Goal: Task Accomplishment & Management: Complete application form

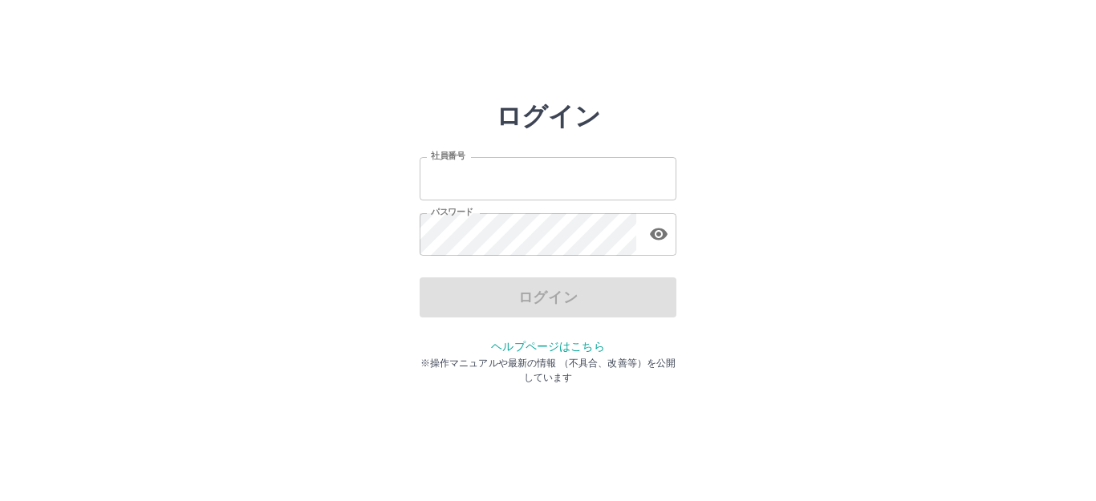
type input "*******"
click at [484, 303] on div "ログイン" at bounding box center [548, 298] width 257 height 40
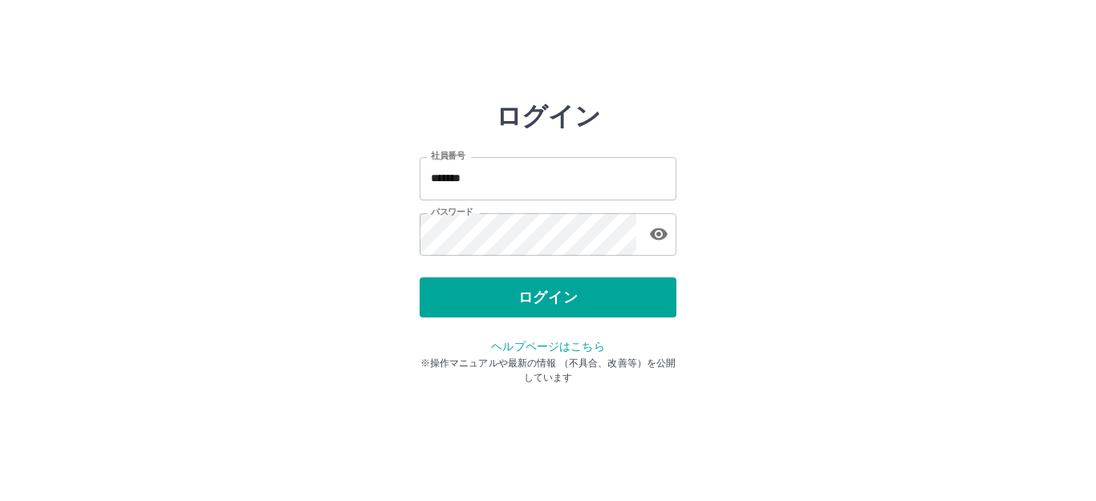
click at [484, 303] on button "ログイン" at bounding box center [548, 298] width 257 height 40
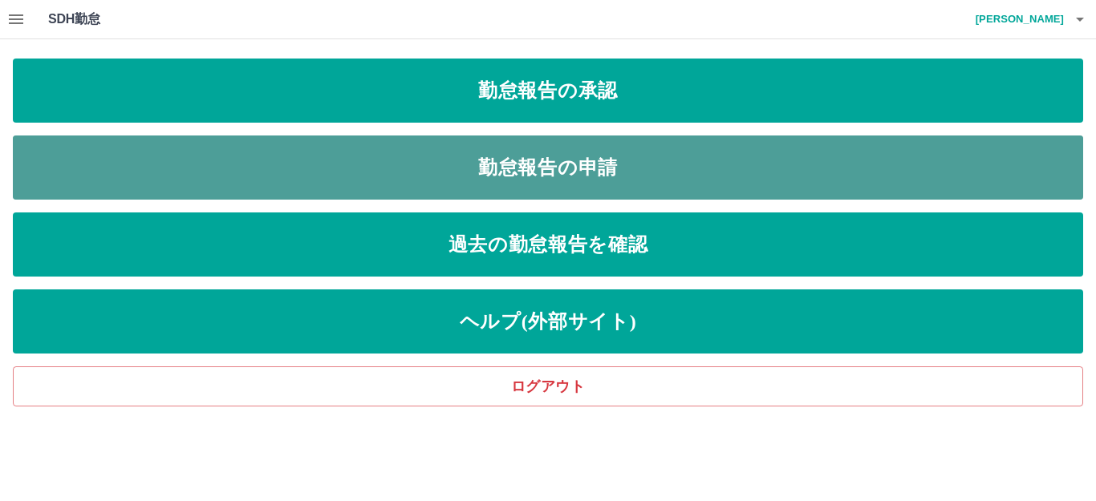
click at [548, 189] on link "勤怠報告の申請" at bounding box center [548, 168] width 1070 height 64
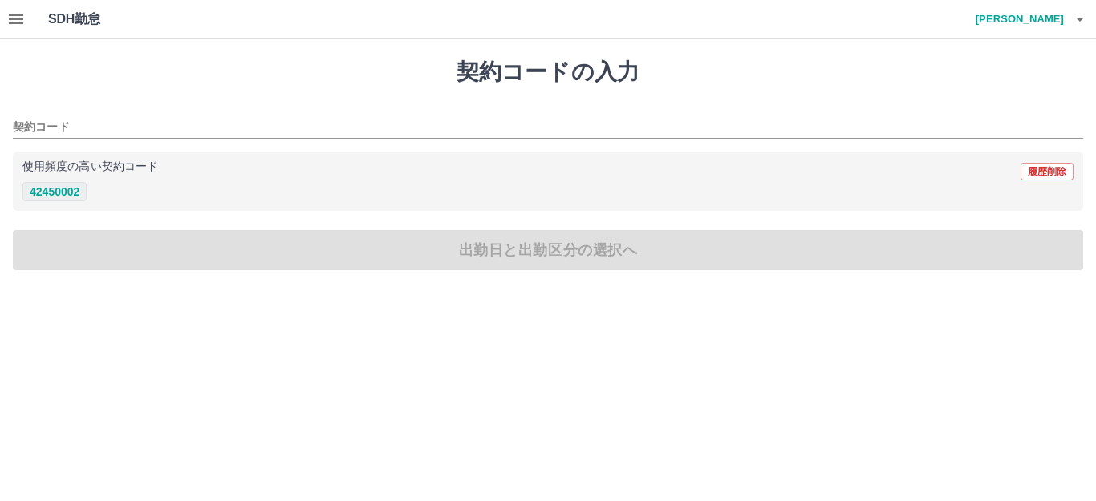
click at [62, 199] on button "42450002" at bounding box center [54, 191] width 64 height 19
type input "********"
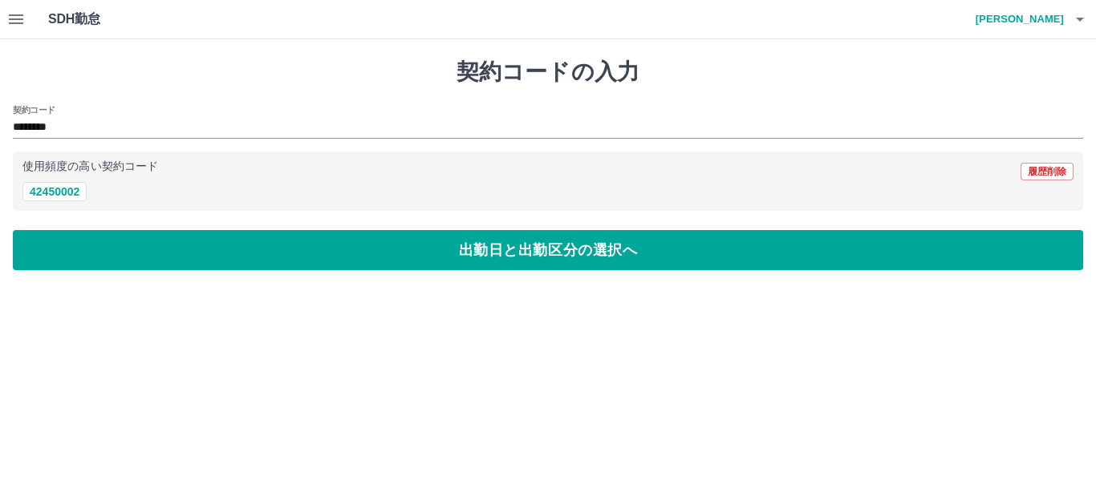
drag, startPoint x: 47, startPoint y: 254, endPoint x: 56, endPoint y: 226, distance: 28.7
click at [47, 246] on button "出勤日と出勤区分の選択へ" at bounding box center [548, 250] width 1070 height 40
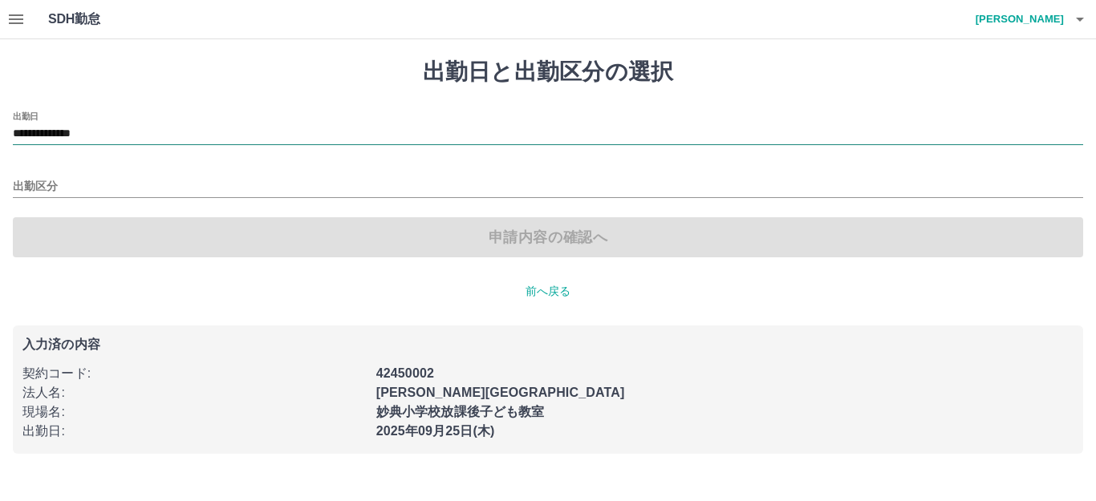
click at [45, 130] on input "**********" at bounding box center [548, 134] width 1070 height 20
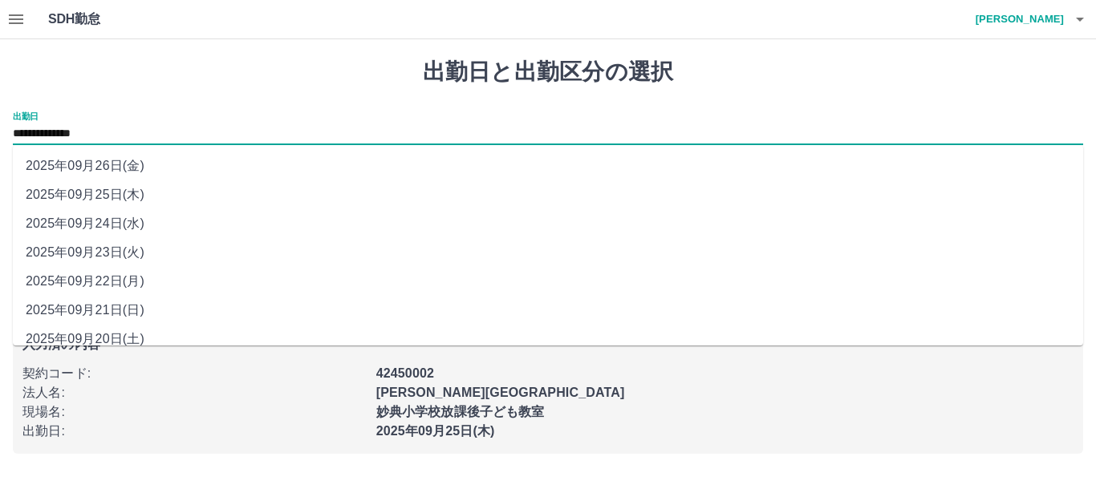
click at [86, 192] on li "2025年09月25日(木)" at bounding box center [548, 195] width 1070 height 29
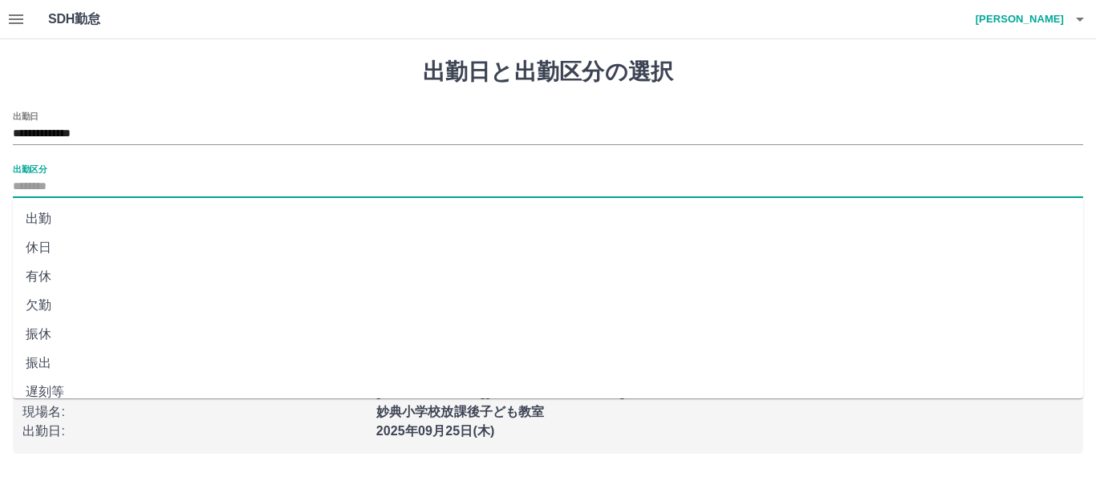
click at [94, 192] on input "出勤区分" at bounding box center [548, 187] width 1070 height 20
click at [95, 213] on li "出勤" at bounding box center [548, 219] width 1070 height 29
type input "**"
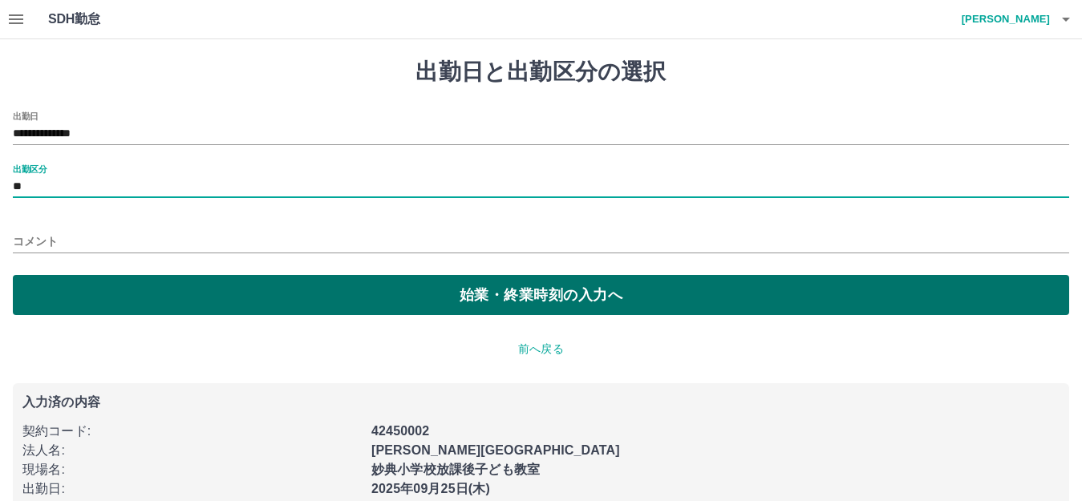
click at [101, 294] on button "始業・終業時刻の入力へ" at bounding box center [541, 295] width 1057 height 40
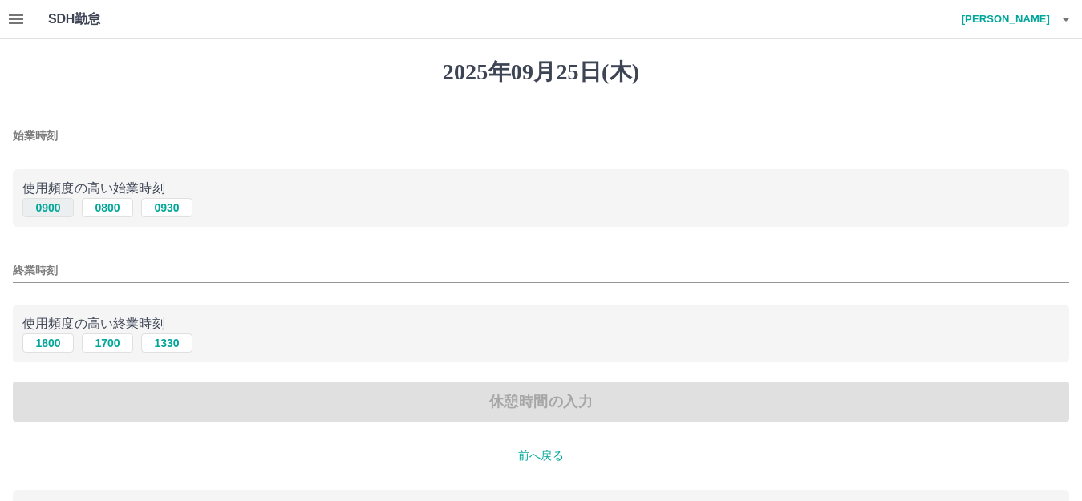
click at [58, 206] on button "0900" at bounding box center [47, 207] width 51 height 19
type input "****"
click at [52, 344] on button "1800" at bounding box center [47, 343] width 51 height 19
type input "****"
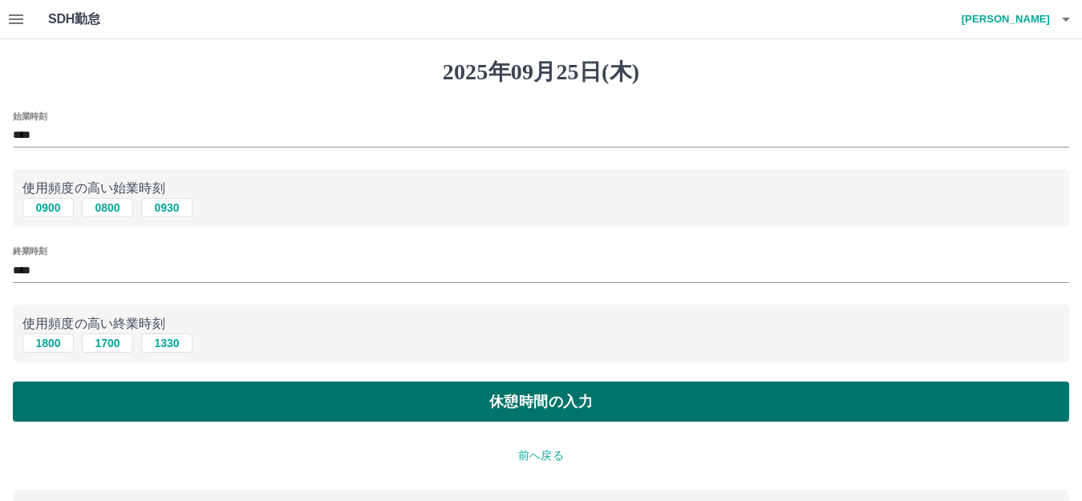
click at [50, 409] on button "休憩時間の入力" at bounding box center [541, 402] width 1057 height 40
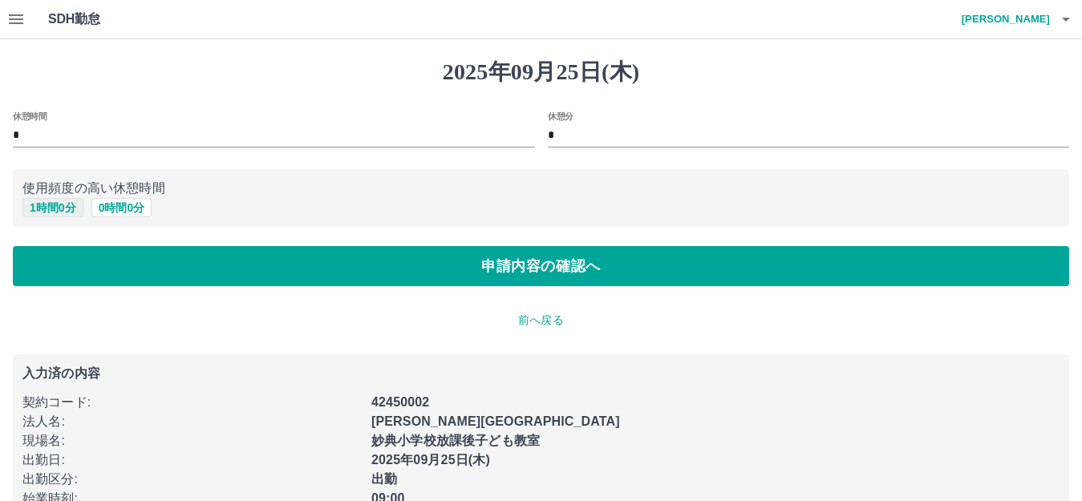
click at [52, 210] on button "1 時間 0 分" at bounding box center [52, 207] width 61 height 19
type input "*"
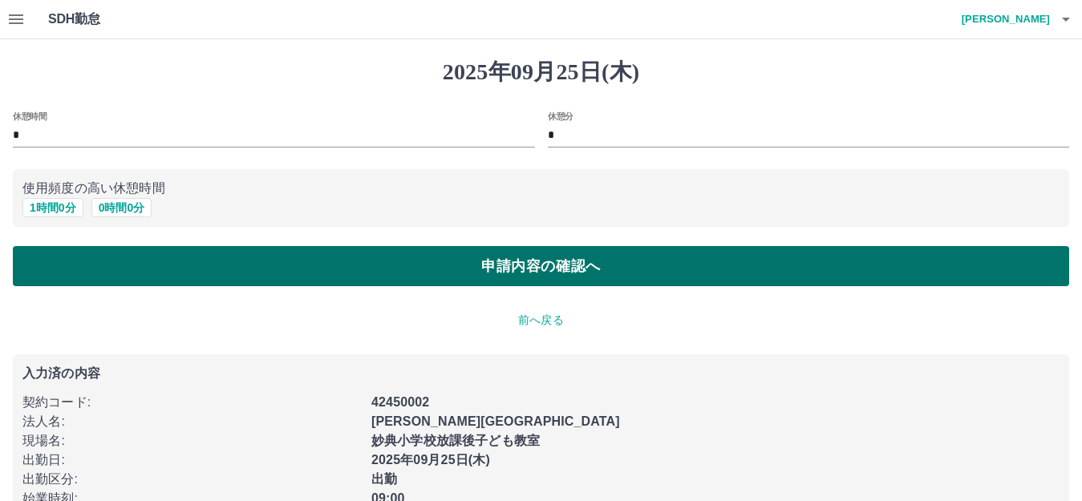
click at [55, 270] on button "申請内容の確認へ" at bounding box center [541, 266] width 1057 height 40
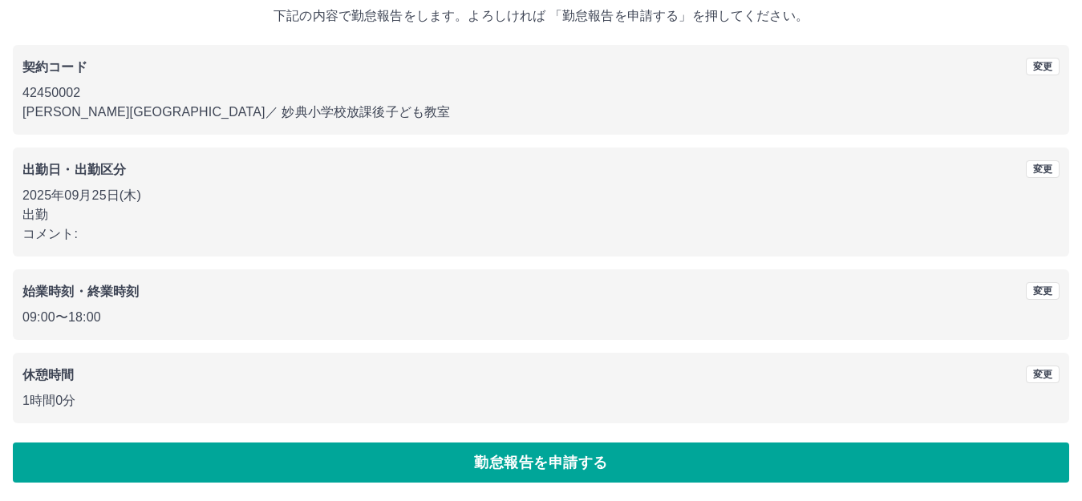
scroll to position [99, 0]
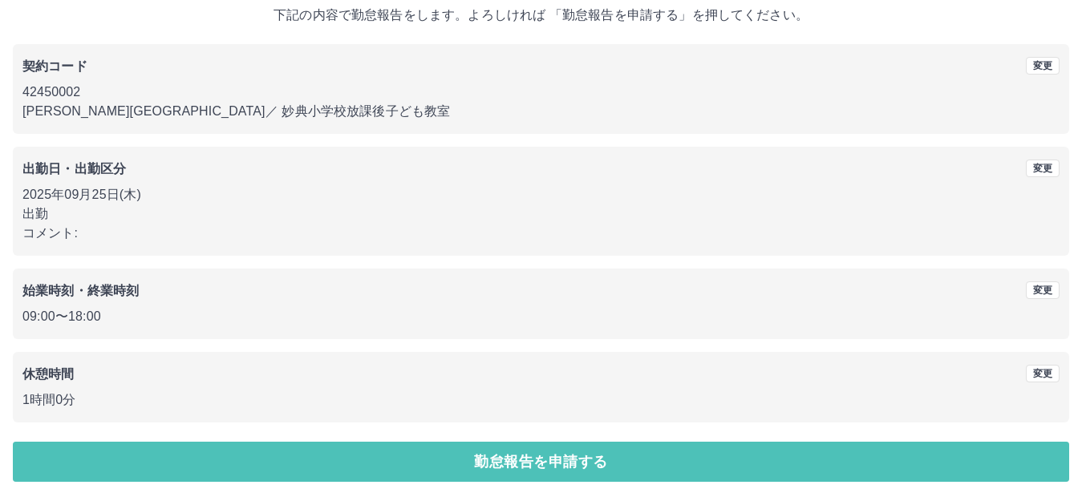
click at [290, 458] on button "勤怠報告を申請する" at bounding box center [541, 462] width 1057 height 40
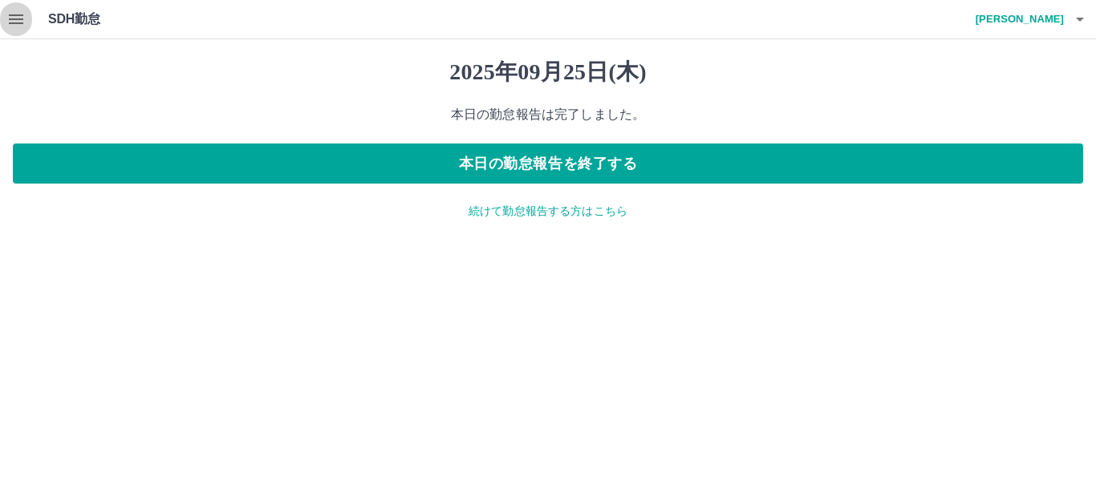
click at [25, 22] on icon "button" at bounding box center [15, 19] width 19 height 19
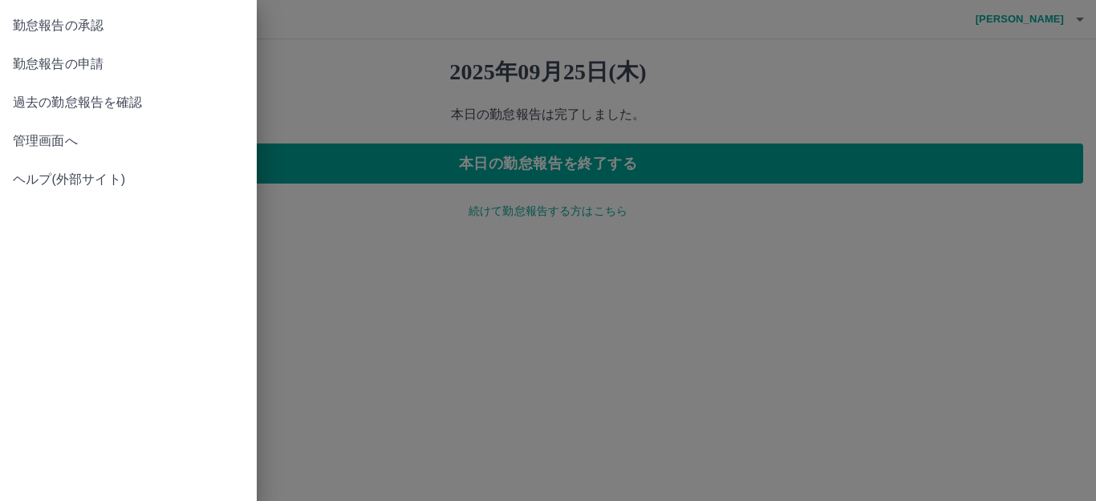
click at [89, 26] on span "勤怠報告の承認" at bounding box center [128, 25] width 231 height 19
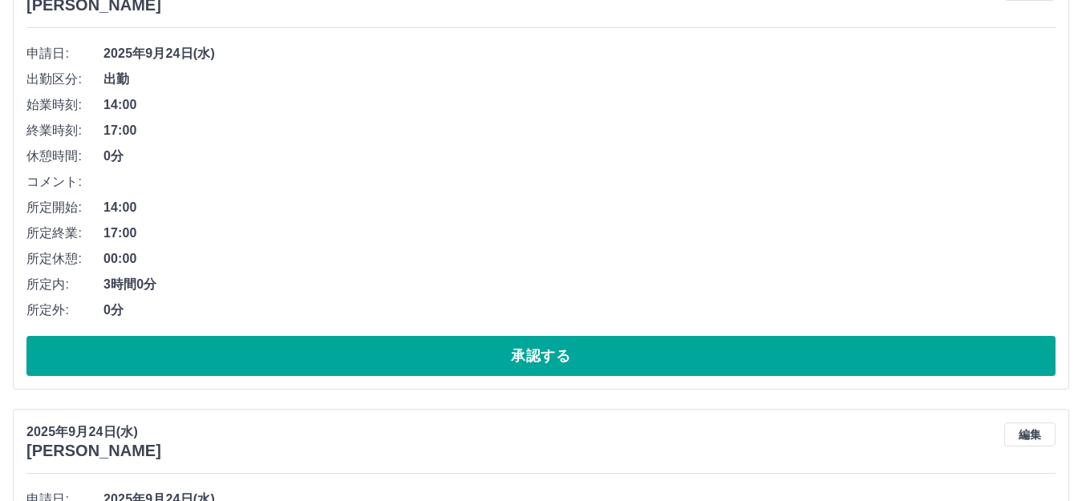
scroll to position [1605, 0]
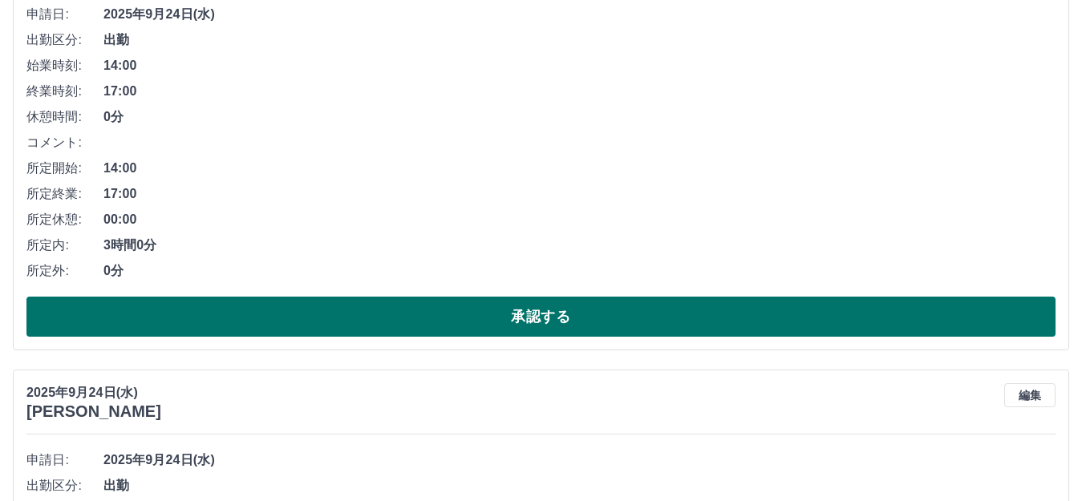
click at [296, 322] on button "承認する" at bounding box center [540, 317] width 1029 height 40
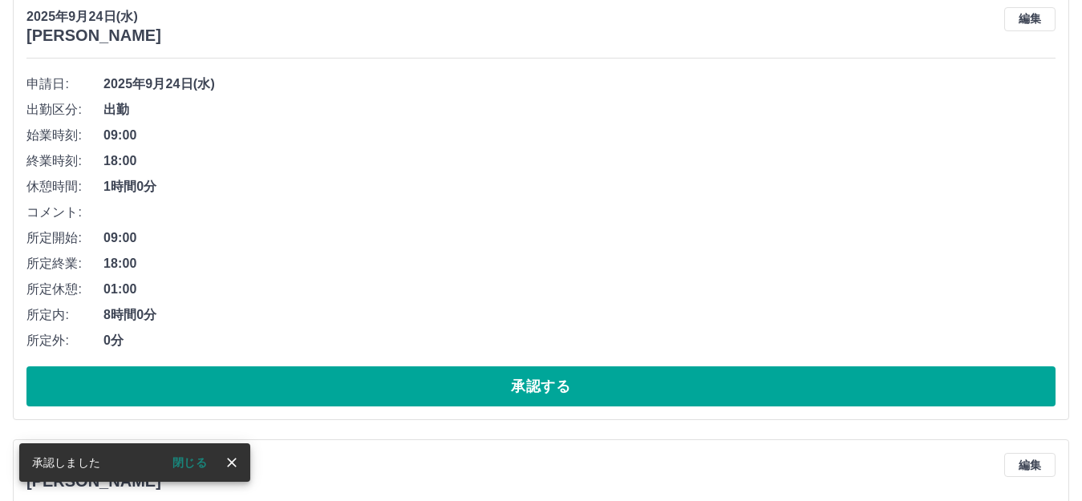
scroll to position [1560, 0]
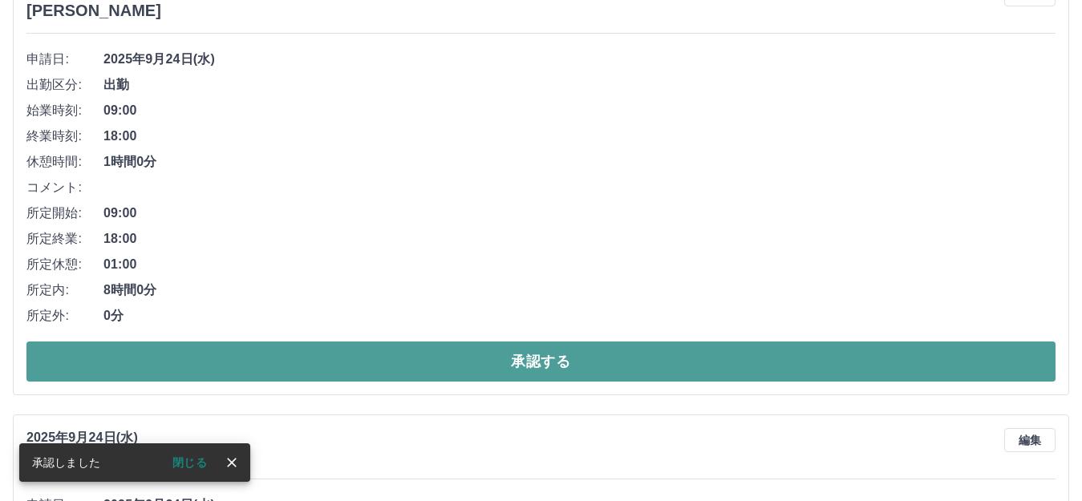
click at [328, 363] on button "承認する" at bounding box center [540, 362] width 1029 height 40
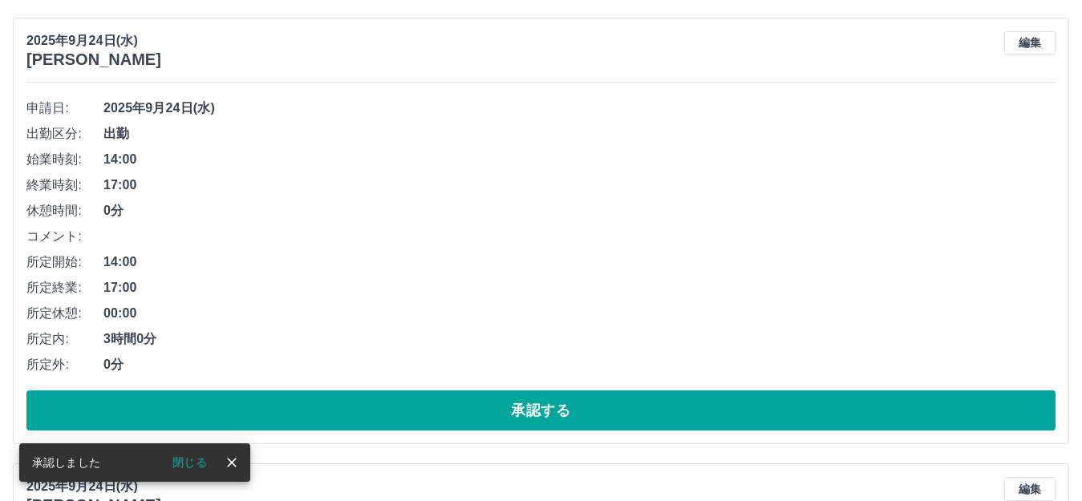
scroll to position [1515, 0]
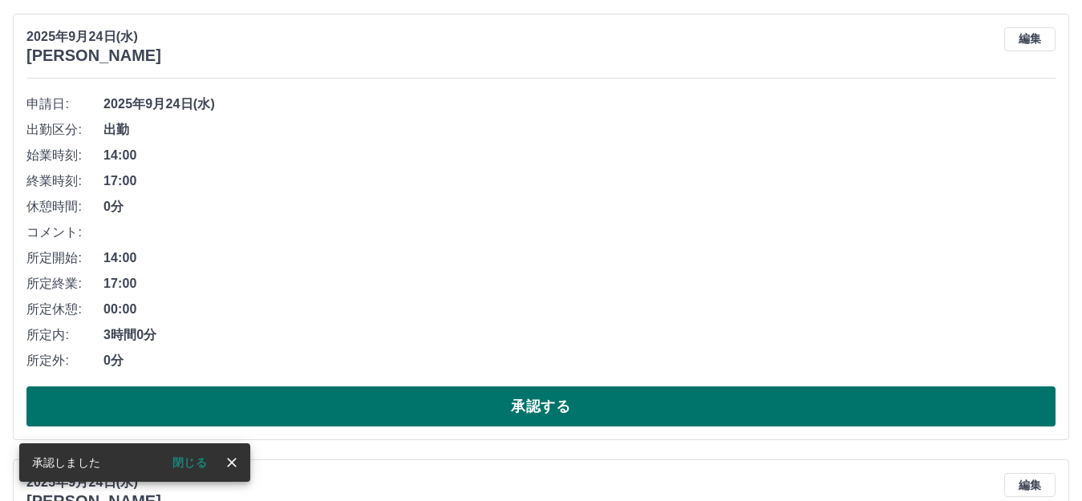
click at [340, 403] on button "承認する" at bounding box center [540, 407] width 1029 height 40
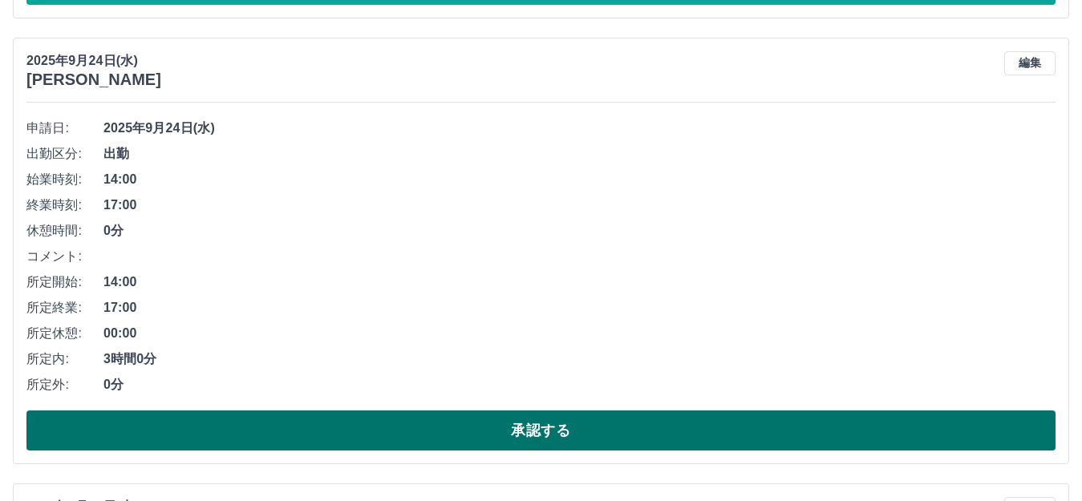
scroll to position [1550, 0]
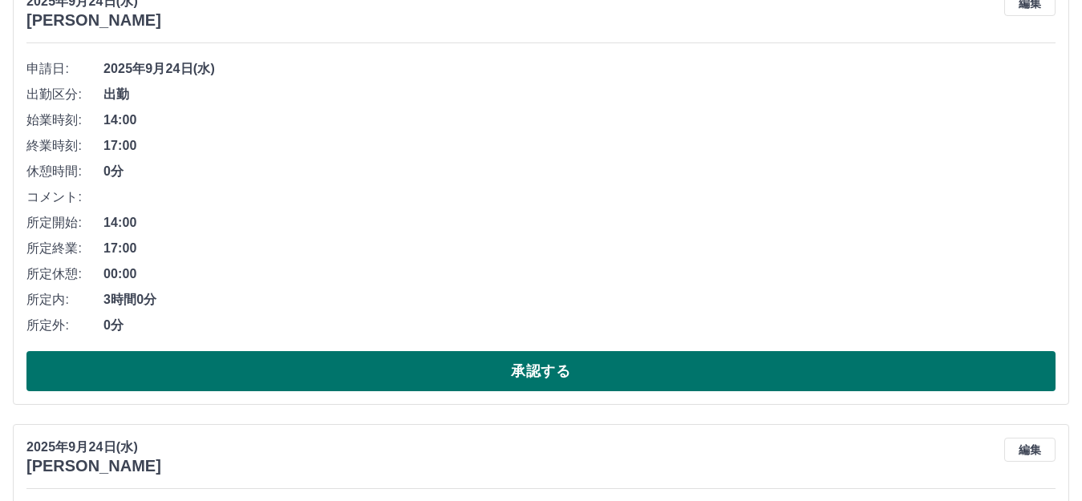
click at [474, 361] on button "承認する" at bounding box center [540, 371] width 1029 height 40
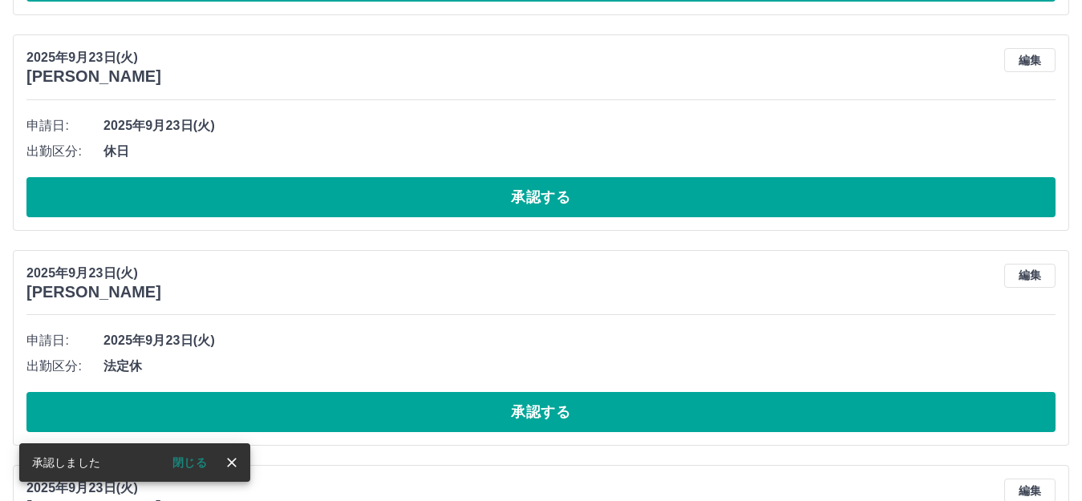
scroll to position [2388, 0]
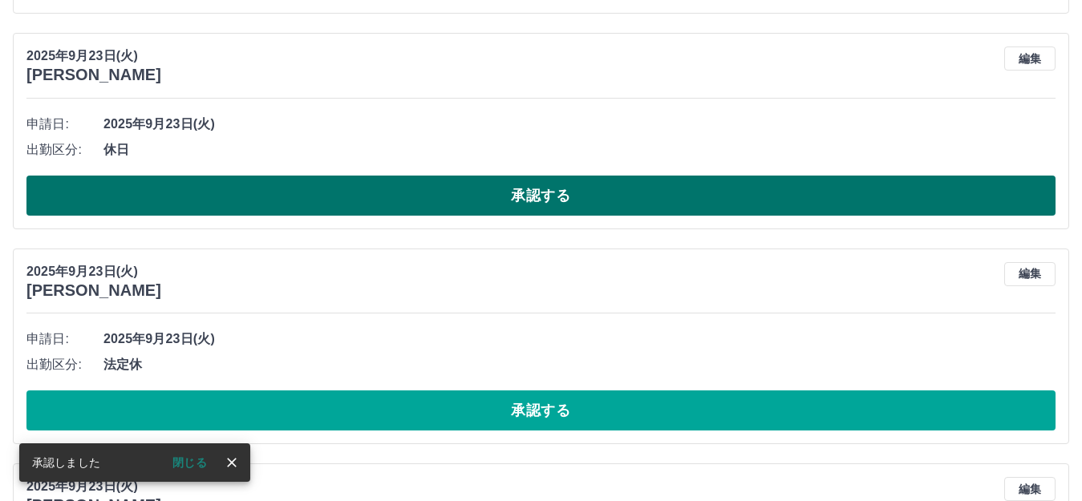
click at [484, 203] on button "承認する" at bounding box center [540, 196] width 1029 height 40
drag, startPoint x: 452, startPoint y: 192, endPoint x: 460, endPoint y: 193, distance: 8.9
click at [454, 193] on button "承認する" at bounding box center [540, 196] width 1029 height 40
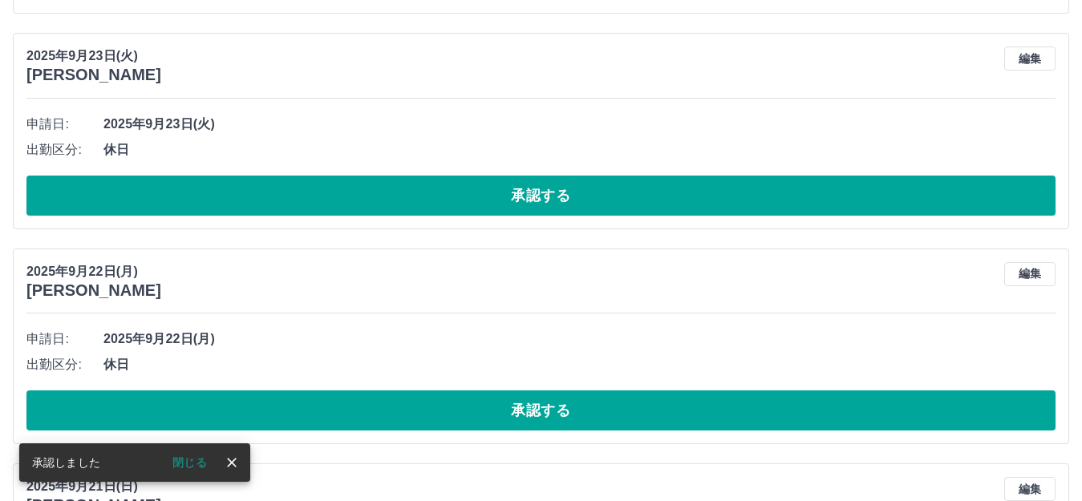
click at [465, 211] on button "承認する" at bounding box center [540, 196] width 1029 height 40
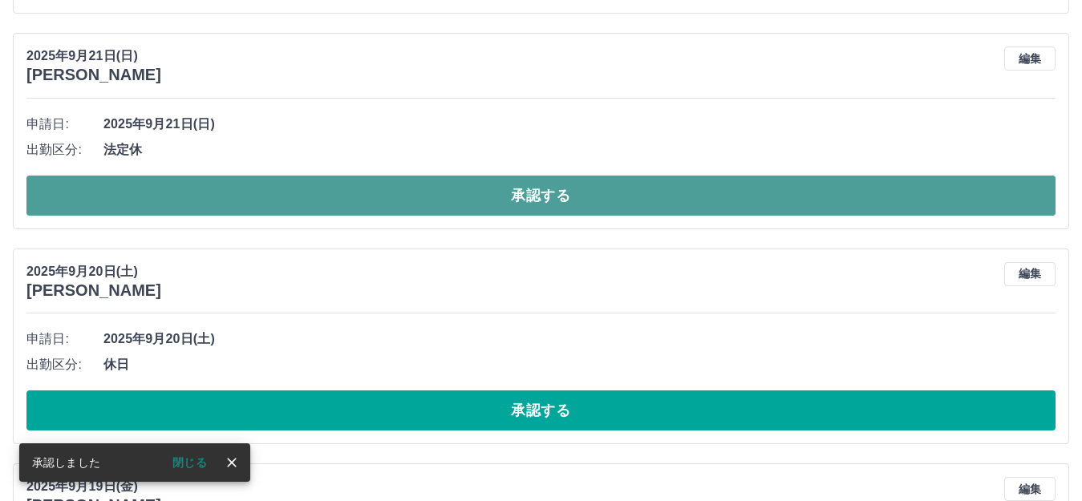
click at [466, 208] on button "承認する" at bounding box center [540, 196] width 1029 height 40
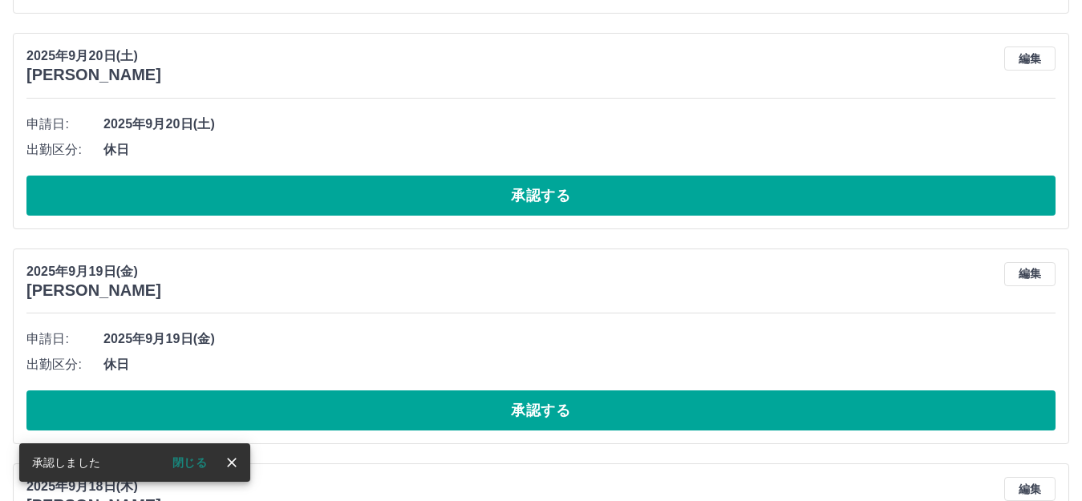
click at [466, 208] on button "承認する" at bounding box center [540, 196] width 1029 height 40
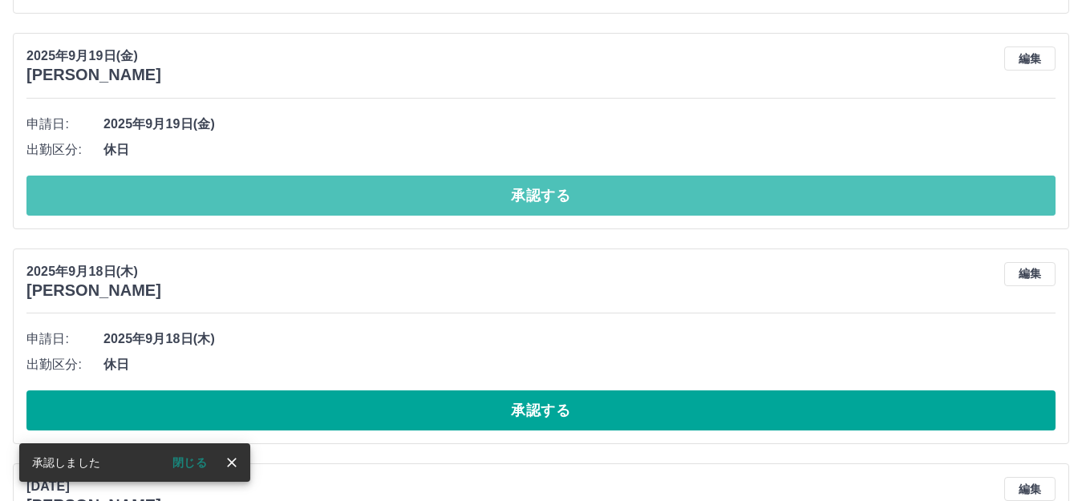
click at [467, 208] on button "承認する" at bounding box center [540, 196] width 1029 height 40
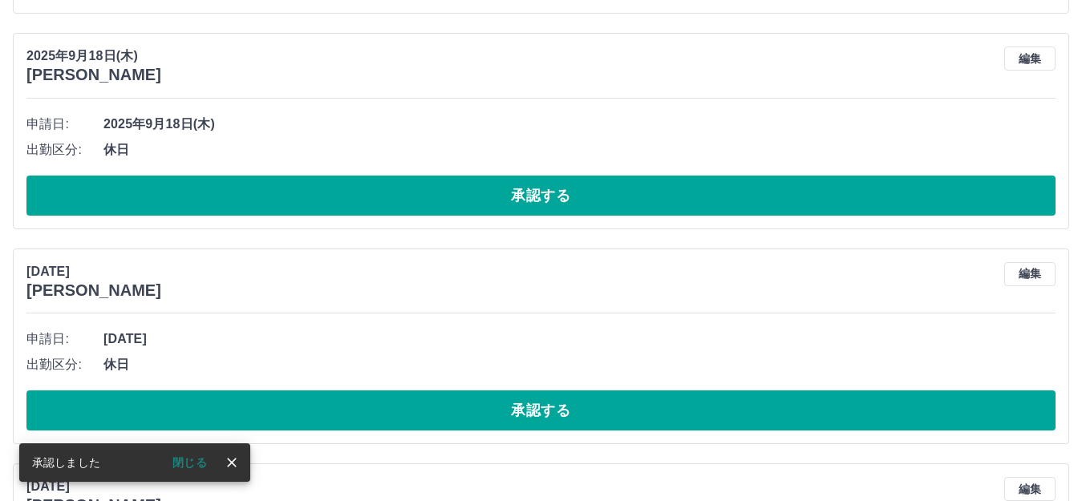
click at [486, 201] on button "承認する" at bounding box center [540, 196] width 1029 height 40
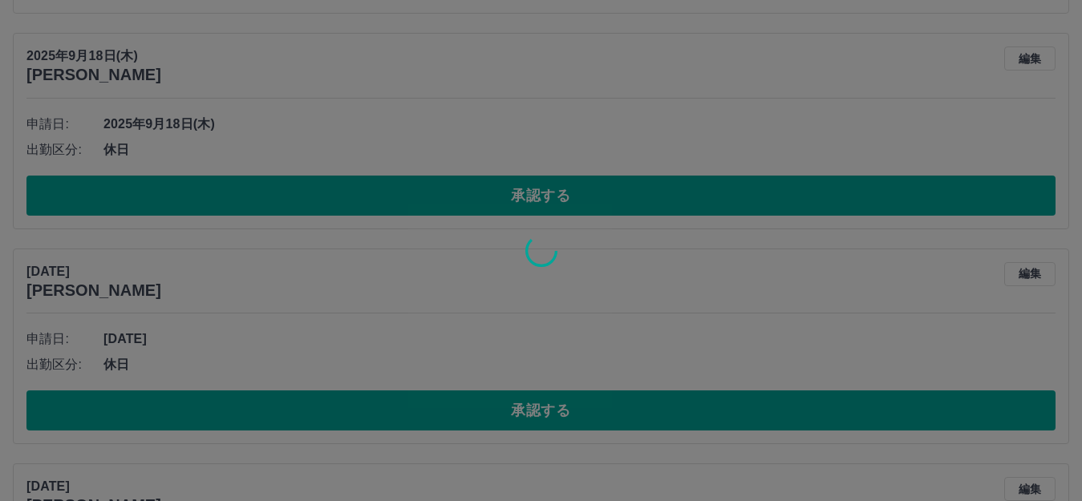
scroll to position [2351, 0]
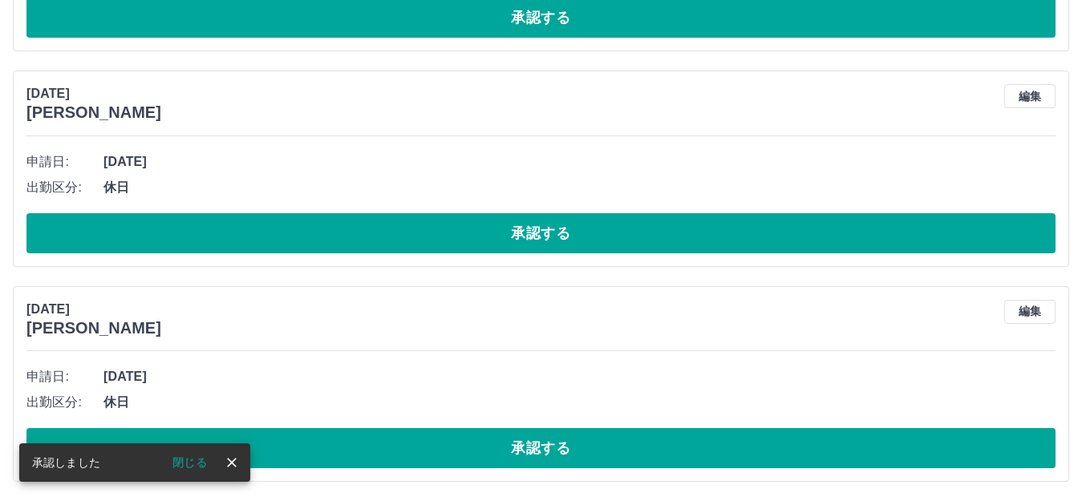
click at [489, 198] on li "出勤区分: 休日" at bounding box center [540, 188] width 1029 height 26
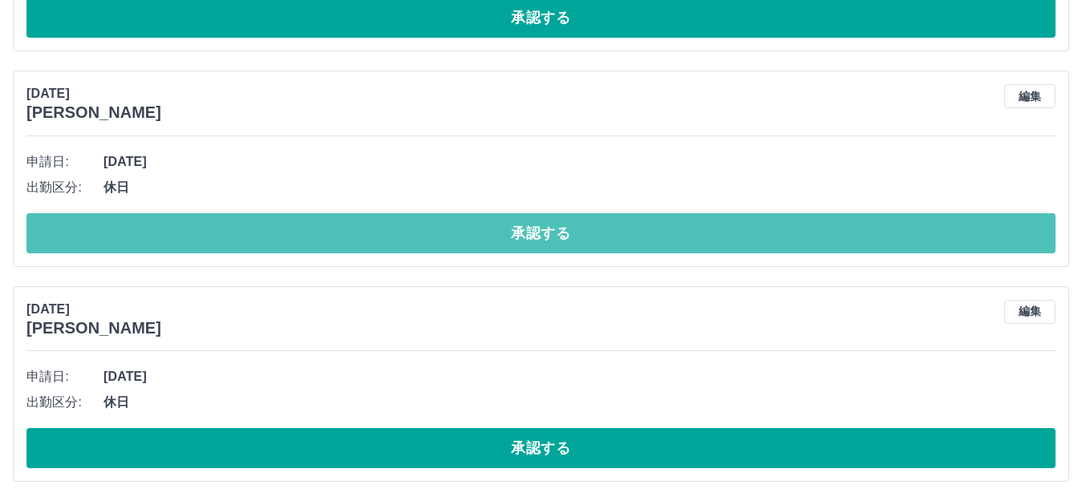
drag, startPoint x: 495, startPoint y: 219, endPoint x: 501, endPoint y: 225, distance: 8.5
click at [497, 222] on button "承認する" at bounding box center [540, 233] width 1029 height 40
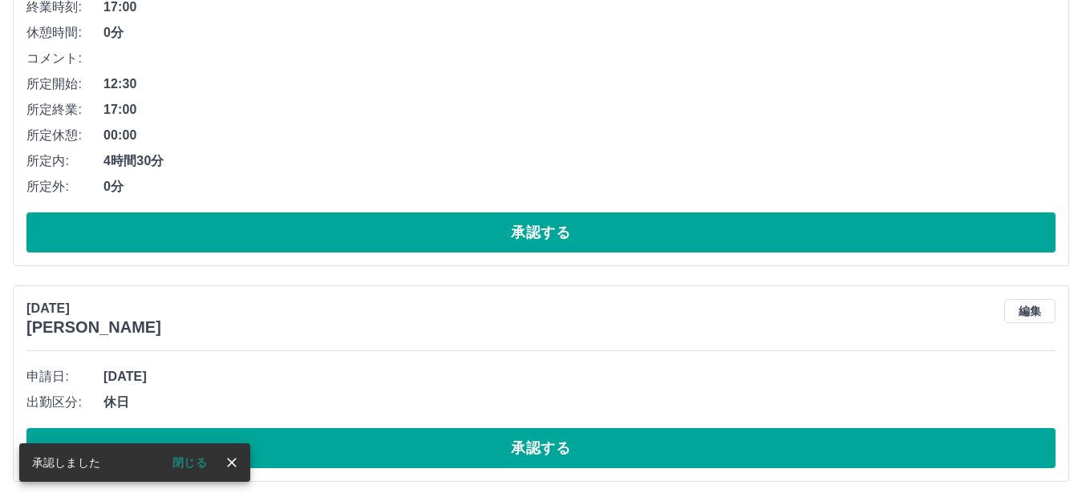
scroll to position [2136, 0]
click at [517, 238] on button "承認する" at bounding box center [540, 233] width 1029 height 40
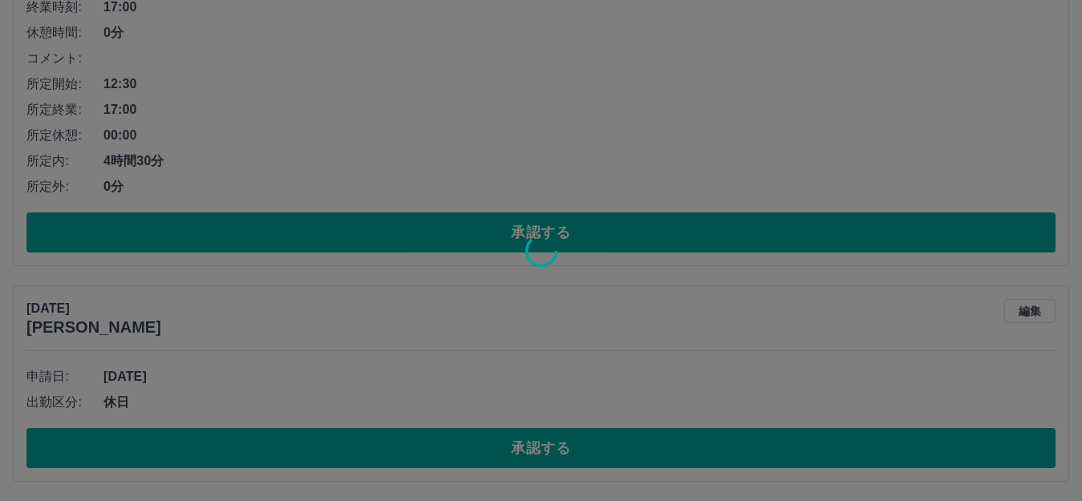
scroll to position [1690, 0]
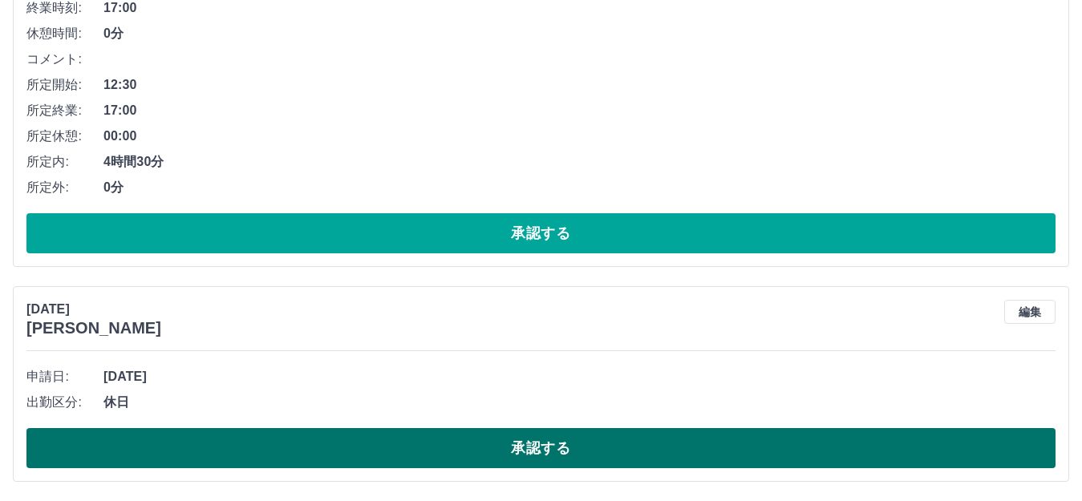
click at [508, 446] on button "承認する" at bounding box center [540, 448] width 1029 height 40
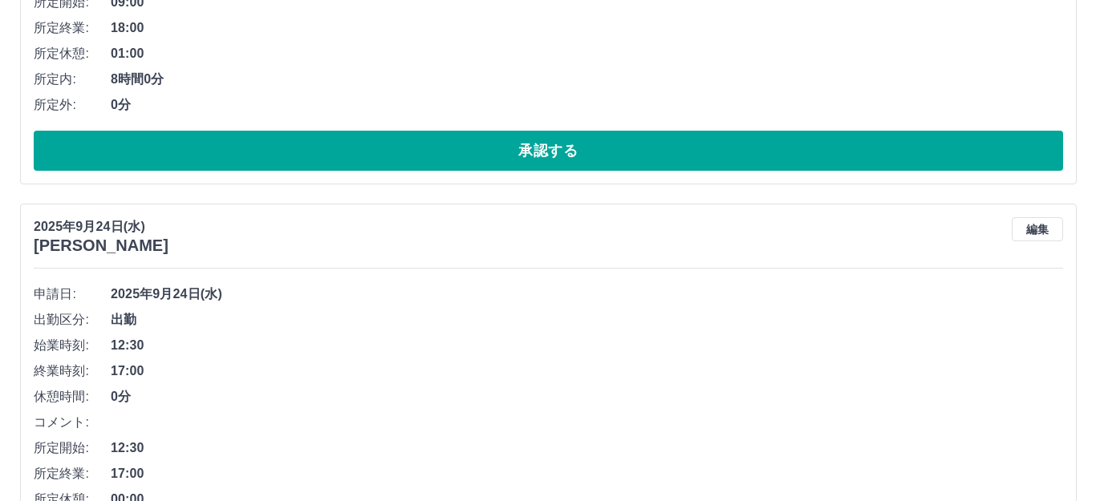
scroll to position [0, 0]
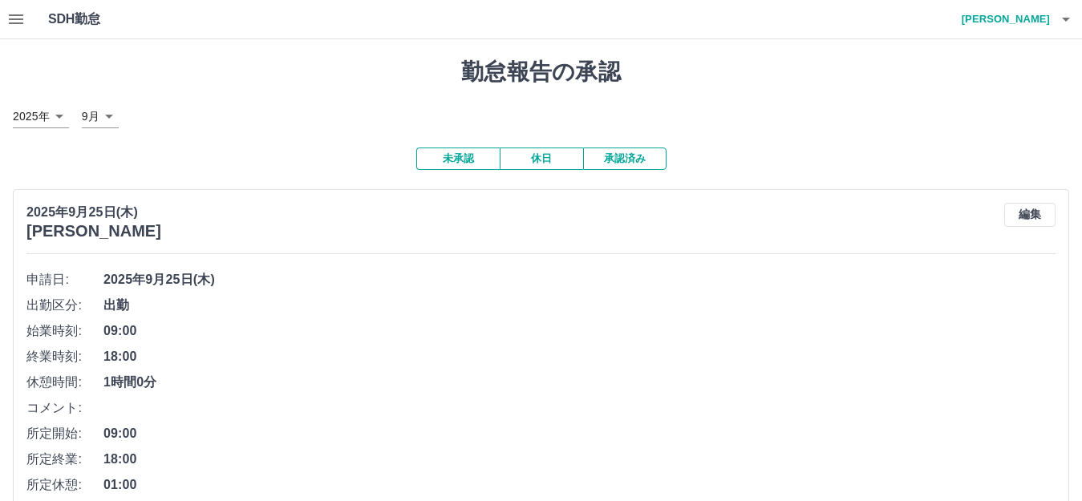
click at [1061, 22] on icon "button" at bounding box center [1066, 19] width 19 height 19
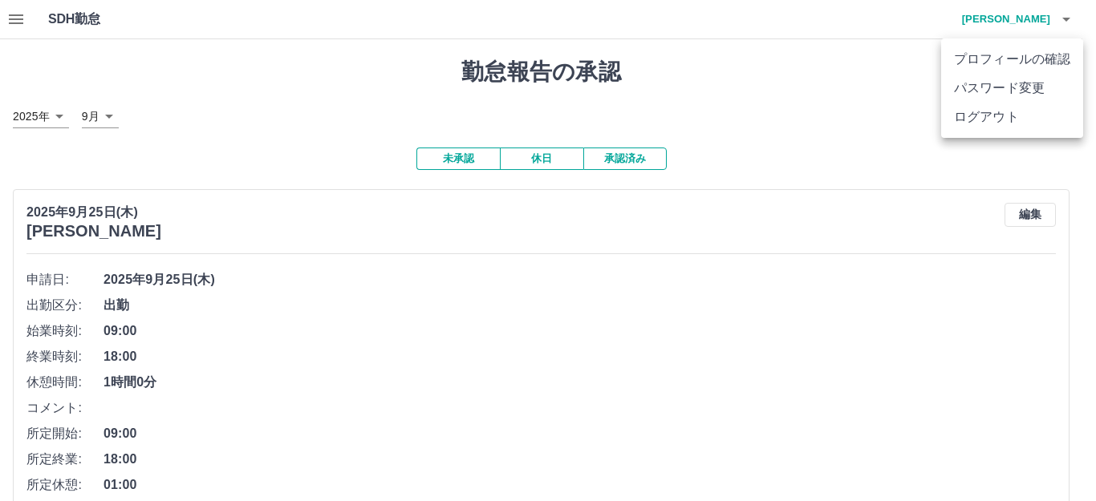
click at [1007, 124] on li "ログアウト" at bounding box center [1012, 117] width 142 height 29
